Goal: Task Accomplishment & Management: Complete application form

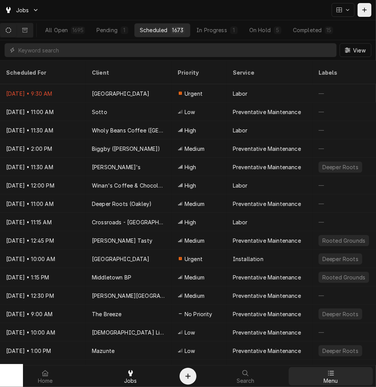
click at [335, 378] on span "Menu" at bounding box center [331, 381] width 14 height 6
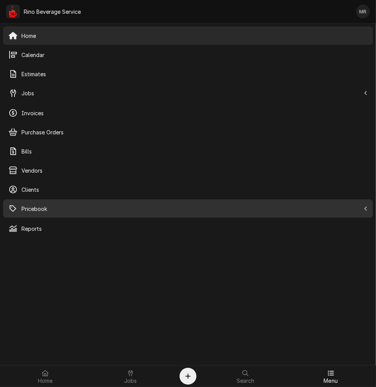
click at [32, 206] on span "Pricebook" at bounding box center [190, 209] width 339 height 8
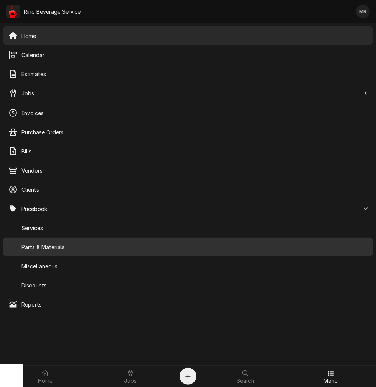
click at [48, 243] on span "Parts & Materials" at bounding box center [194, 247] width 346 height 8
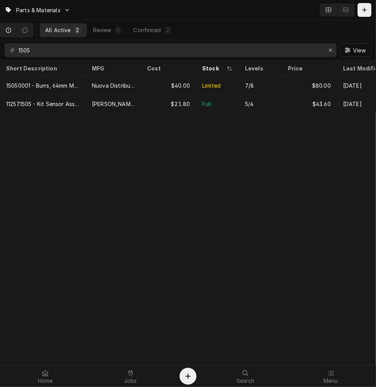
click at [63, 43] on div "1505 View" at bounding box center [188, 50] width 376 height 20
drag, startPoint x: 63, startPoint y: 43, endPoint x: 63, endPoint y: 49, distance: 6.1
click at [63, 49] on div "1505 View" at bounding box center [188, 50] width 376 height 20
click at [63, 49] on input "1505" at bounding box center [170, 50] width 304 height 14
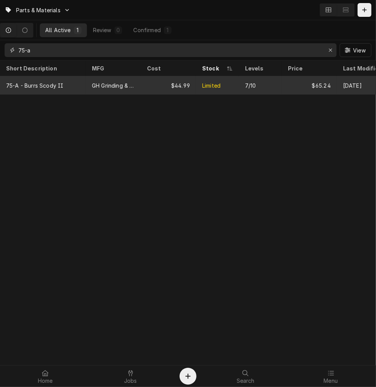
type input "75-a"
click at [69, 93] on tr "75-A - Burrs Scody II GH Grinding & Brew $44.99 Limited 7/10 $65.24 Sep 11" at bounding box center [196, 85] width 392 height 18
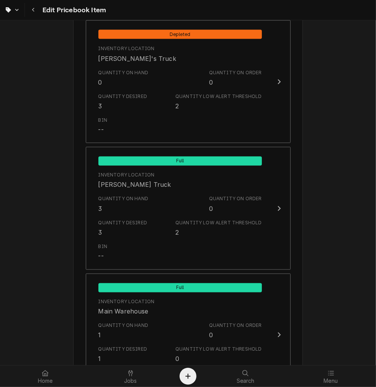
scroll to position [709, 0]
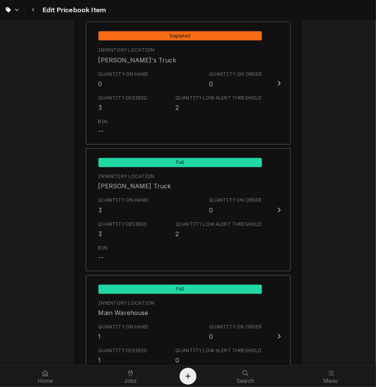
click at [219, 212] on div "Quantity on Order 0" at bounding box center [235, 206] width 53 height 18
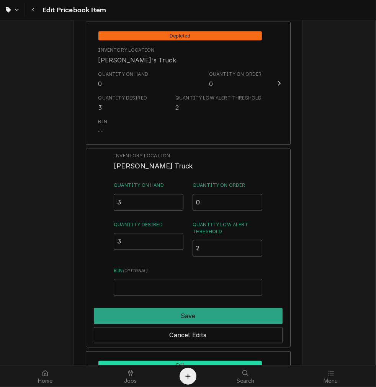
click at [142, 203] on input "3" at bounding box center [149, 202] width 70 height 17
type input "2"
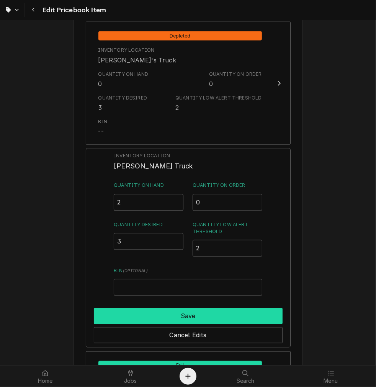
click at [185, 314] on button "Save" at bounding box center [188, 316] width 189 height 16
type textarea "x"
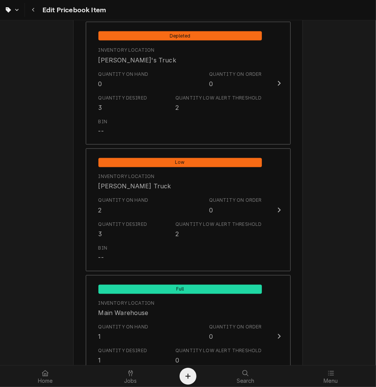
click at [177, 83] on div "Quantity on Hand 0 Quantity on Order 0" at bounding box center [180, 80] width 164 height 24
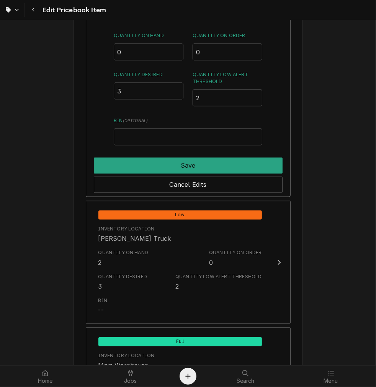
scroll to position [701, 0]
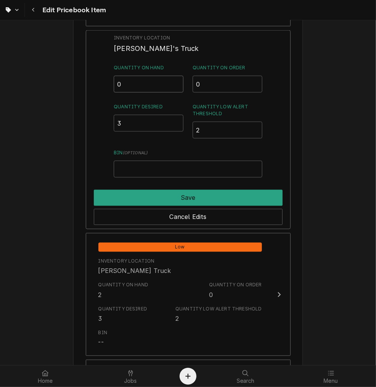
click at [148, 86] on input "0" at bounding box center [149, 84] width 70 height 17
type input "01"
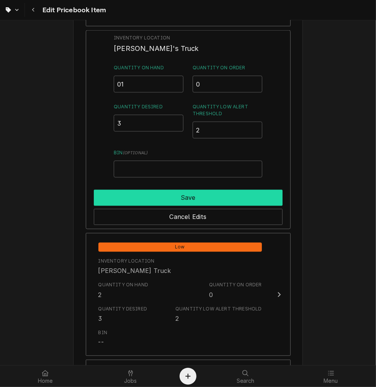
click at [202, 193] on button "Save" at bounding box center [188, 198] width 189 height 16
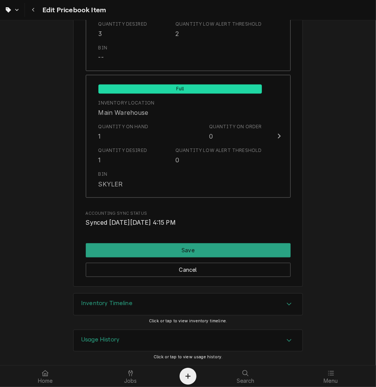
click at [230, 248] on button "Save" at bounding box center [188, 250] width 205 height 14
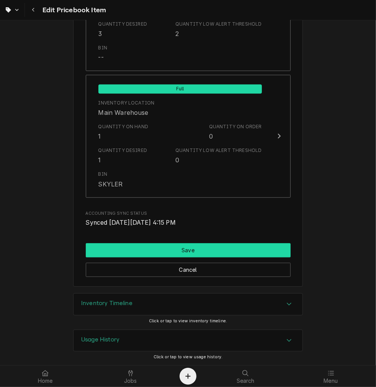
scroll to position [906, 0]
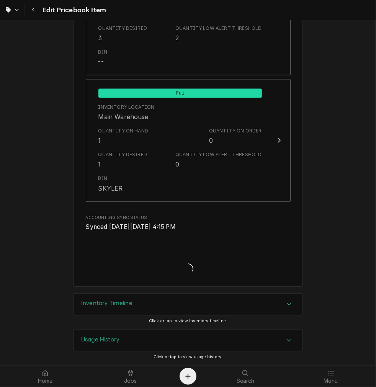
type textarea "x"
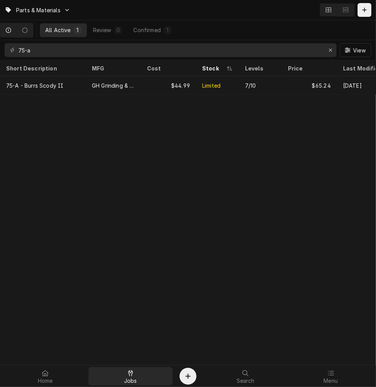
click at [139, 373] on div "Jobs" at bounding box center [131, 376] width 82 height 15
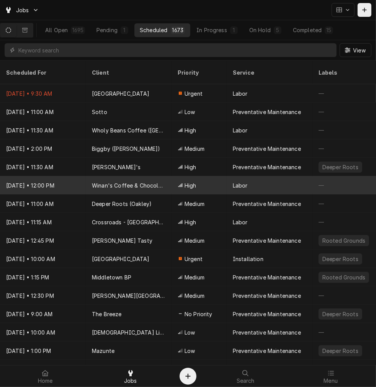
click at [270, 176] on div "Labor" at bounding box center [270, 185] width 86 height 18
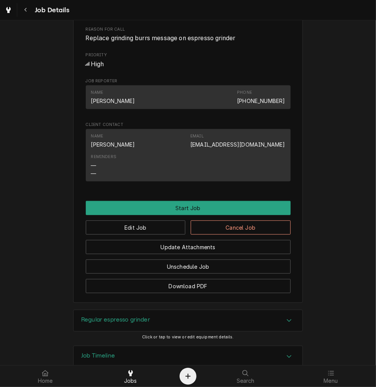
scroll to position [334, 0]
click at [32, 13] on button "Navigate back" at bounding box center [26, 10] width 14 height 14
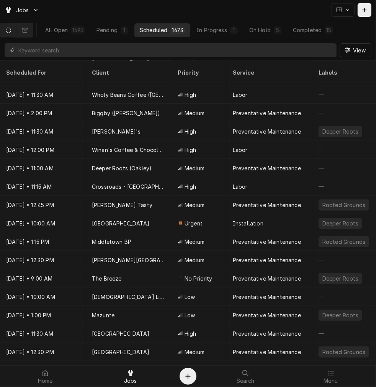
scroll to position [36, 0]
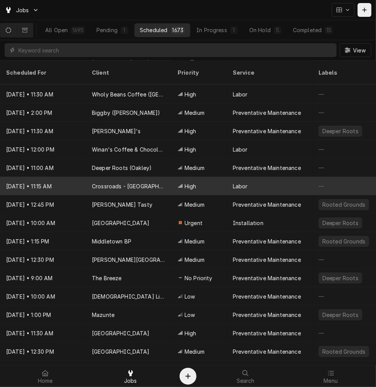
click at [121, 182] on div "Crossroads - [GEOGRAPHIC_DATA]" at bounding box center [129, 186] width 74 height 8
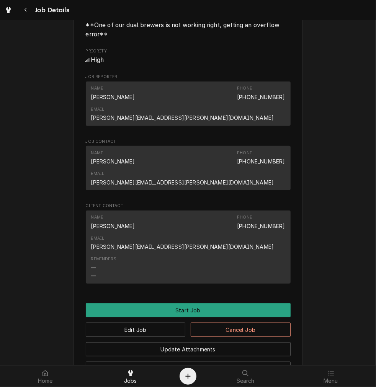
scroll to position [364, 0]
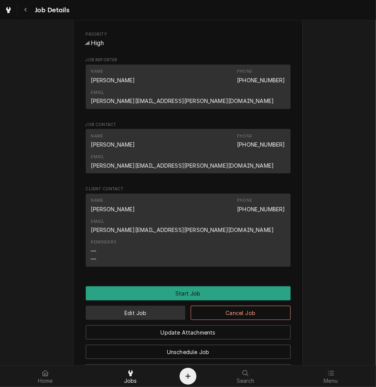
click at [158, 306] on button "Edit Job" at bounding box center [136, 313] width 100 height 14
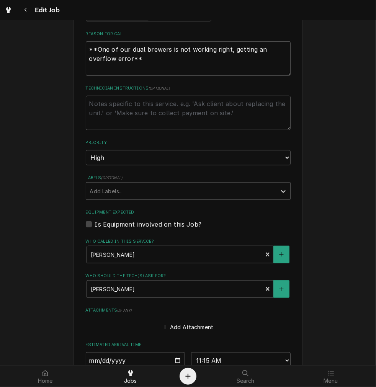
scroll to position [279, 0]
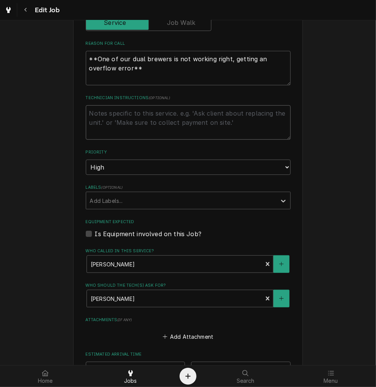
click at [243, 124] on textarea "Technician Instructions ( optional )" at bounding box center [188, 122] width 205 height 34
click at [121, 177] on fieldset "Job Details Date Received 2025-09-14 Service Type Labor Edit Service Type Job T…" at bounding box center [188, 188] width 205 height 570
click at [156, 132] on textarea "Technician Instructions ( optional )" at bounding box center [188, 122] width 205 height 34
paste textarea "Dual brewer is not working - eta 11am reach out if changes"
type textarea "x"
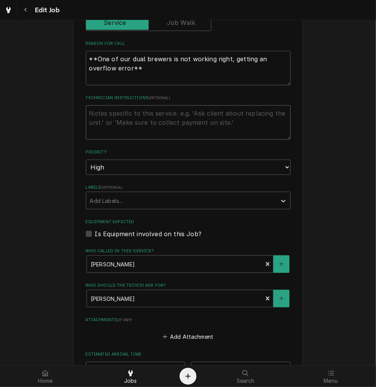
type textarea "Dual brewer is not working - eta 11am reach out if changes"
click at [174, 114] on textarea "Dual brewer is not working - eta 11am reach out if changes" at bounding box center [188, 122] width 205 height 34
type textarea "x"
type textarea "Dual brewer is not working -eta 11am reach out if changes"
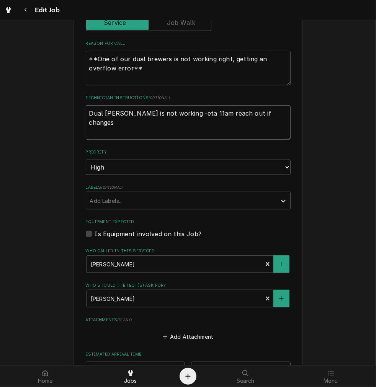
type textarea "x"
type textarea "Dual brewer is not working eta 11am reach out if changes"
type textarea "x"
type textarea "Dual brewer is not workingeta 11am reach out if changes"
type textarea "x"
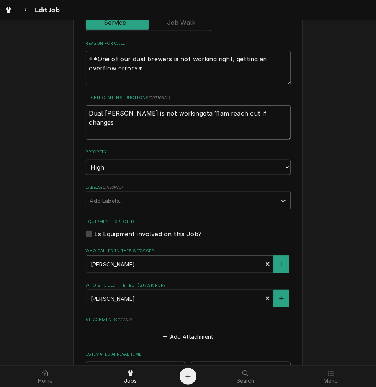
type textarea "Dual brewer is not workineta 11am reach out if changes"
type textarea "x"
type textarea "Dual brewer is not workieta 11am reach out if changes"
type textarea "x"
type textarea "Dual brewer is not worketa 11am reach out if changes"
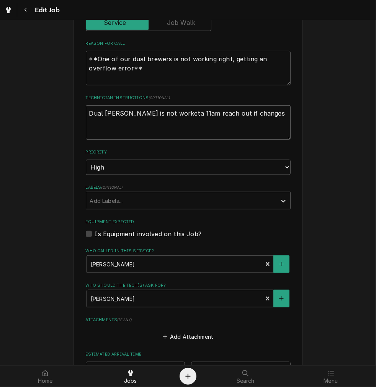
type textarea "x"
type textarea "Dual brewer is not woreta 11am reach out if changes"
type textarea "x"
type textarea "Dual brewer is not woeta 11am reach out if changes"
type textarea "x"
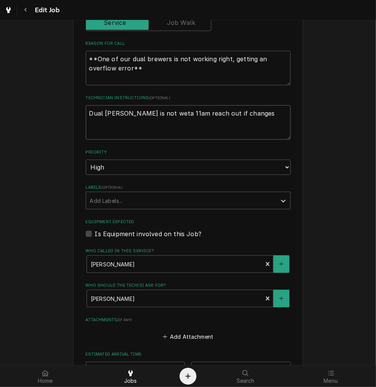
type textarea "Dual brewer is not eta 11am reach out if changes"
type textarea "x"
type textarea "Dual brewer is noteta 11am reach out if changes"
type textarea "x"
type textarea "Dual brewer is noeta 11am reach out if changes"
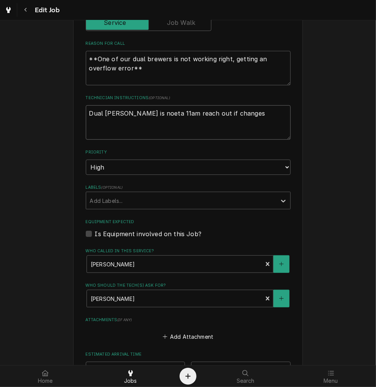
type textarea "x"
type textarea "Dual brewer is neta 11am reach out if changes"
type textarea "x"
type textarea "Dual brewer is eta 11am reach out if changes"
type textarea "x"
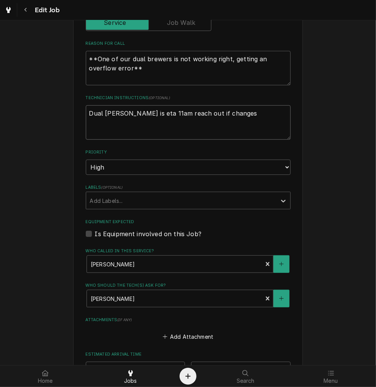
type textarea "Dual brewer iseta 11am reach out if changes"
type textarea "x"
type textarea "Dual brewer ieta 11am reach out if changes"
type textarea "x"
type textarea "Dual brewer eta 11am reach out if changes"
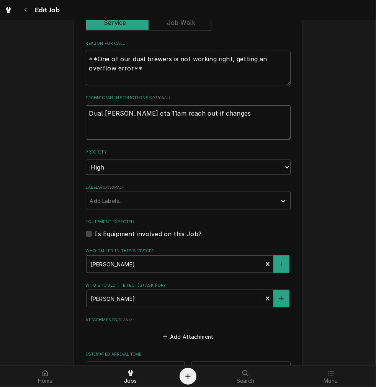
type textarea "x"
type textarea "Dual brewereta 11am reach out if changes"
type textarea "x"
type textarea "Dual breweeta 11am reach out if changes"
type textarea "x"
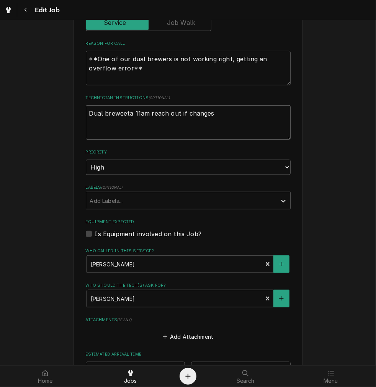
type textarea "Dual breweta 11am reach out if changes"
type textarea "x"
type textarea "Dual breeta 11am reach out if changes"
type textarea "x"
type textarea "Dual breta 11am reach out if changes"
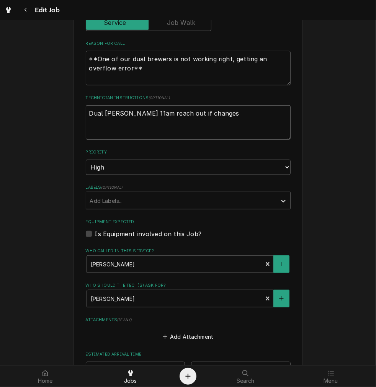
type textarea "x"
type textarea "Dual beta 11am reach out if changes"
type textarea "x"
type textarea "Dual eta 11am reach out if changes"
type textarea "x"
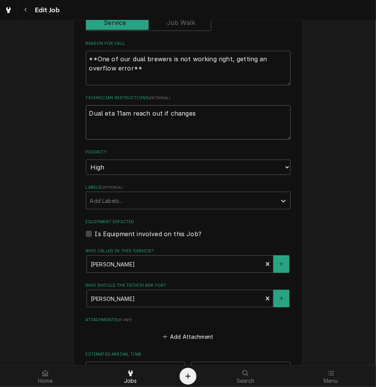
type textarea "Dualeta 11am reach out if changes"
type textarea "x"
type textarea "Duaeta 11am reach out if changes"
type textarea "x"
type textarea "Dueta 11am reach out if changes"
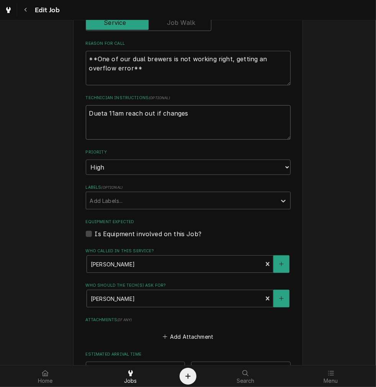
type textarea "x"
type textarea "Deta 11am reach out if changes"
type textarea "x"
type textarea "eta 11am reach out if changes"
type textarea "x"
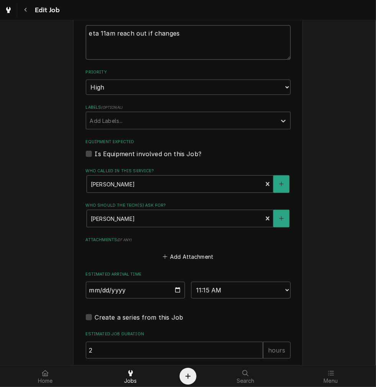
scroll to position [433, 0]
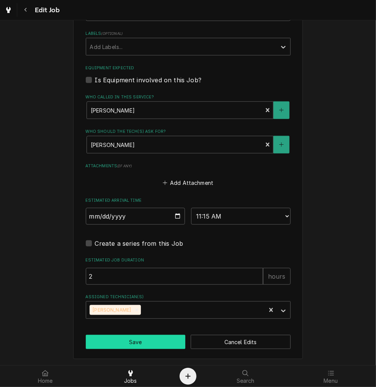
type textarea "eta 11am reach out if changes"
click at [162, 346] on button "Save" at bounding box center [136, 342] width 100 height 14
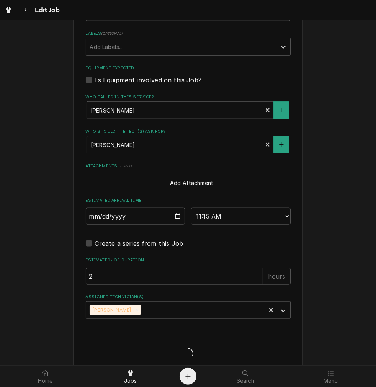
type textarea "x"
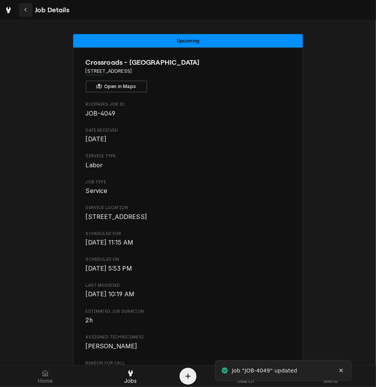
click at [25, 10] on icon "Navigate back" at bounding box center [25, 9] width 3 height 5
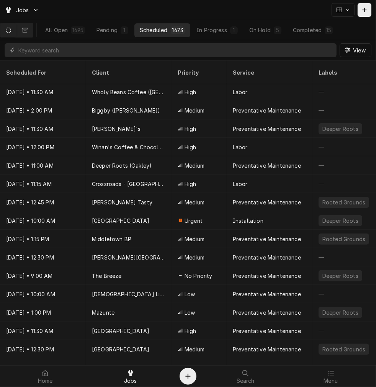
scroll to position [40, 0]
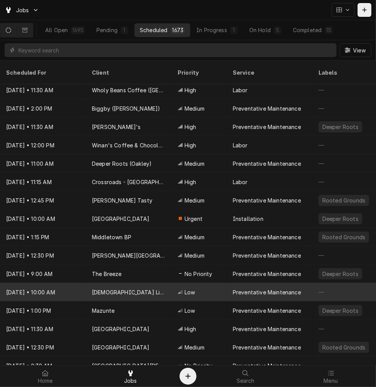
click at [250, 288] on div "Preventative Maintenance" at bounding box center [267, 292] width 68 height 8
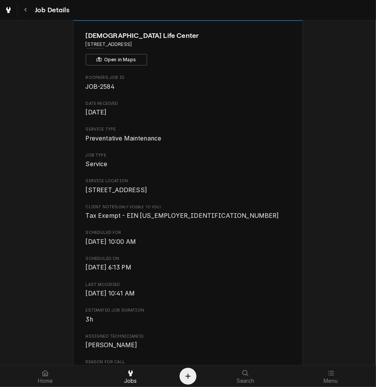
scroll to position [31, 0]
